Goal: Information Seeking & Learning: Learn about a topic

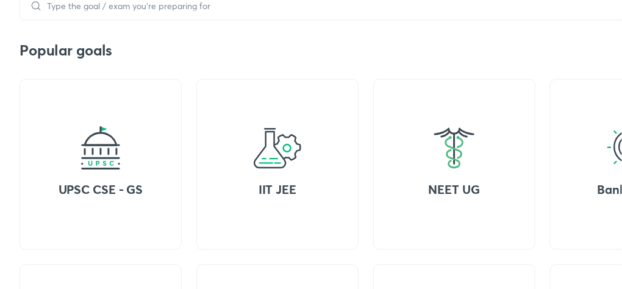
scroll to position [458, 0]
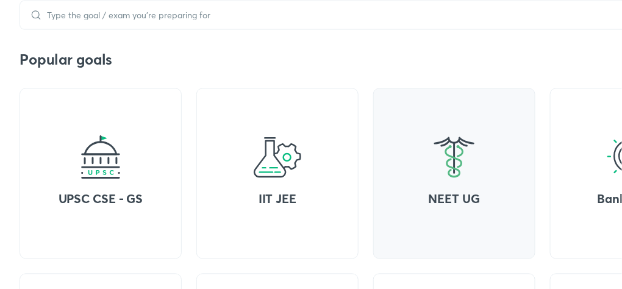
click at [434, 146] on img at bounding box center [454, 157] width 49 height 49
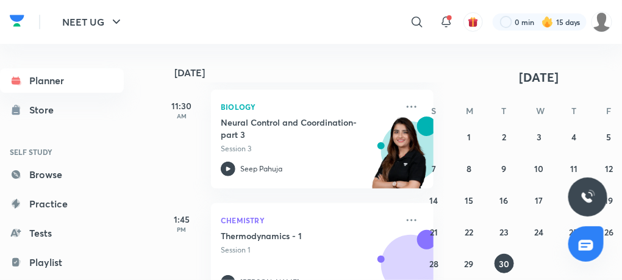
scroll to position [321, 1]
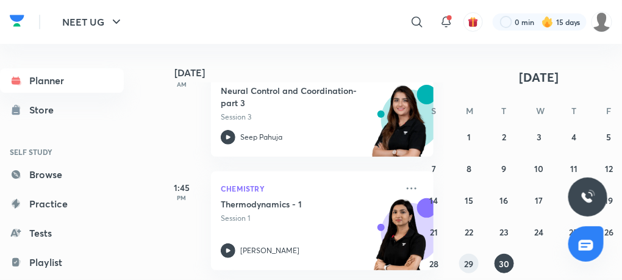
click at [466, 266] on abbr "29" at bounding box center [468, 264] width 9 height 12
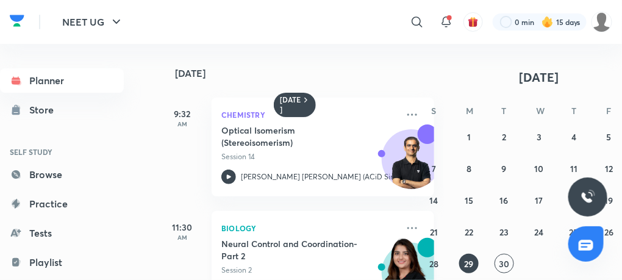
scroll to position [152, 0]
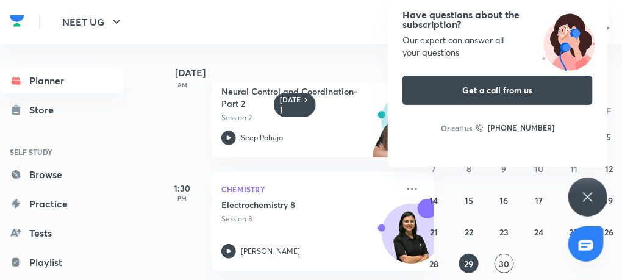
click at [593, 198] on icon at bounding box center [587, 197] width 15 height 15
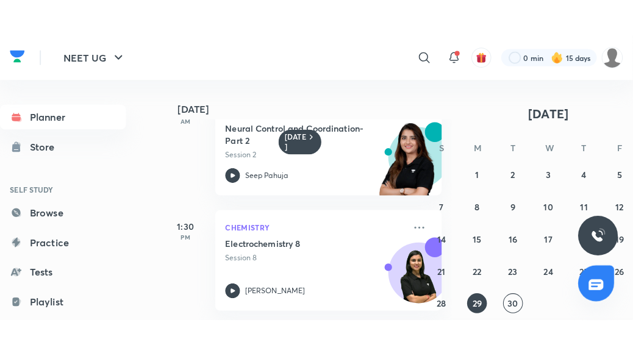
scroll to position [102, 0]
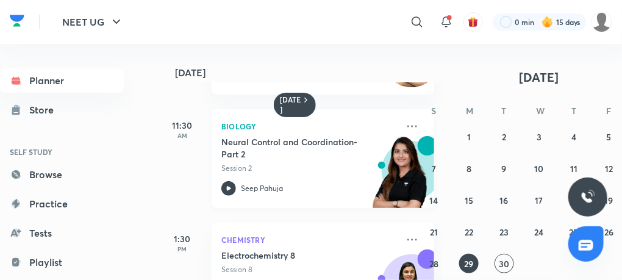
click at [229, 186] on icon at bounding box center [228, 188] width 15 height 15
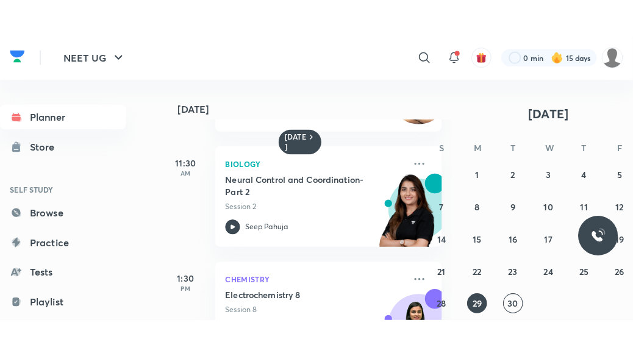
scroll to position [85, 0]
